Goal: Check status: Check status

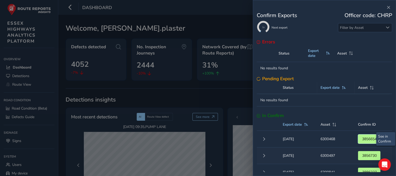
click at [366, 138] on span "3856654" at bounding box center [368, 139] width 15 height 5
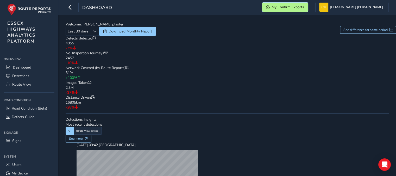
click at [304, 9] on span "My Confirm Exports" at bounding box center [287, 7] width 33 height 5
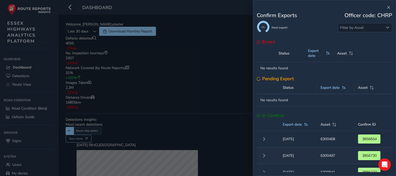
click at [360, 133] on td "Confirm ID 3856654" at bounding box center [373, 139] width 38 height 17
click at [361, 138] on span "3856654" at bounding box center [368, 139] width 15 height 5
